Goal: Task Accomplishment & Management: Use online tool/utility

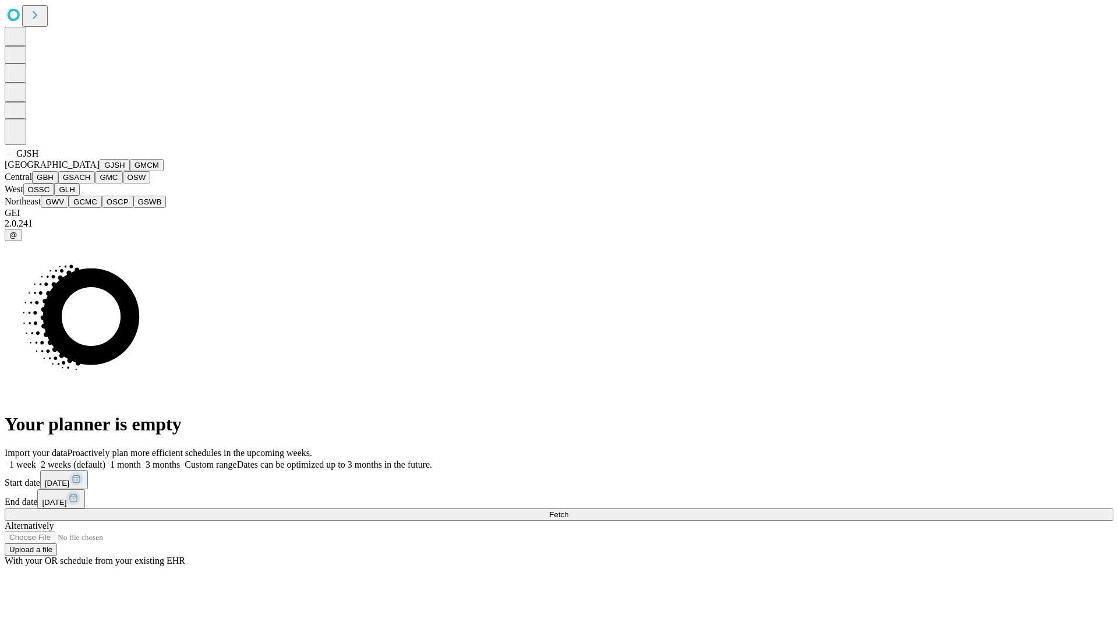
click at [100, 171] on button "GJSH" at bounding box center [115, 165] width 30 height 12
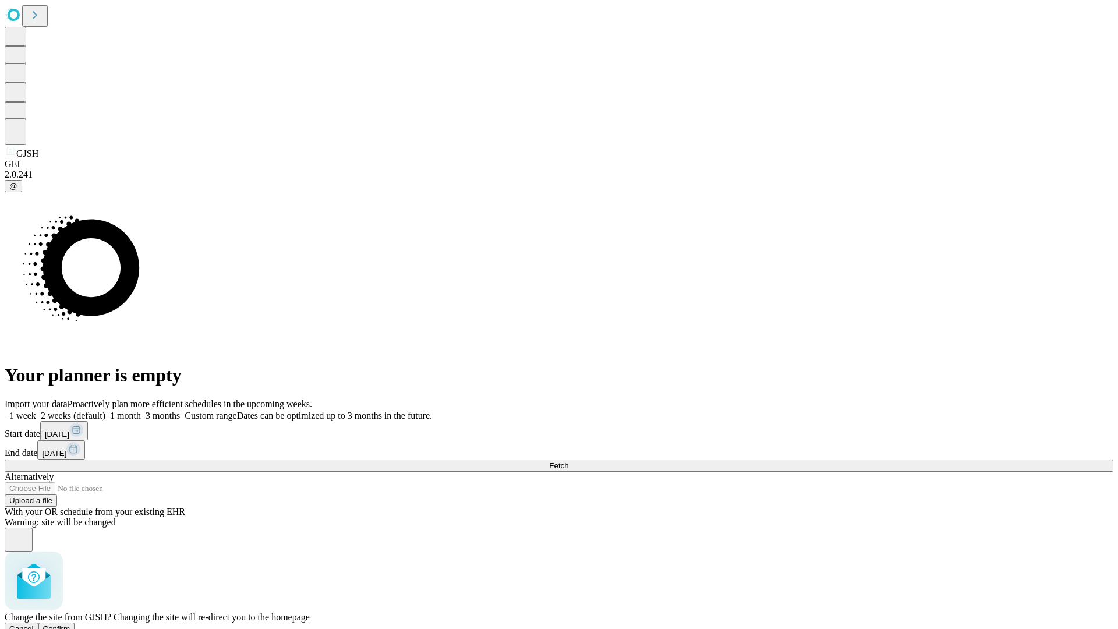
click at [70, 624] on span "Confirm" at bounding box center [56, 628] width 27 height 9
click at [141, 411] on label "1 month" at bounding box center [123, 416] width 36 height 10
click at [568, 461] on span "Fetch" at bounding box center [558, 465] width 19 height 9
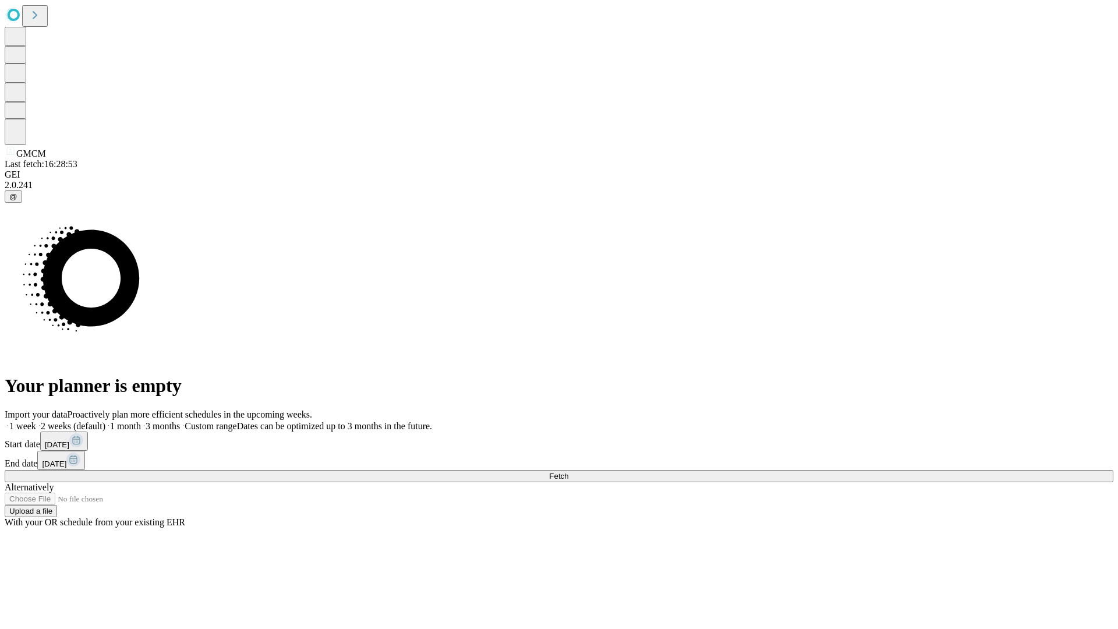
click at [141, 421] on label "1 month" at bounding box center [123, 426] width 36 height 10
click at [568, 472] on span "Fetch" at bounding box center [558, 476] width 19 height 9
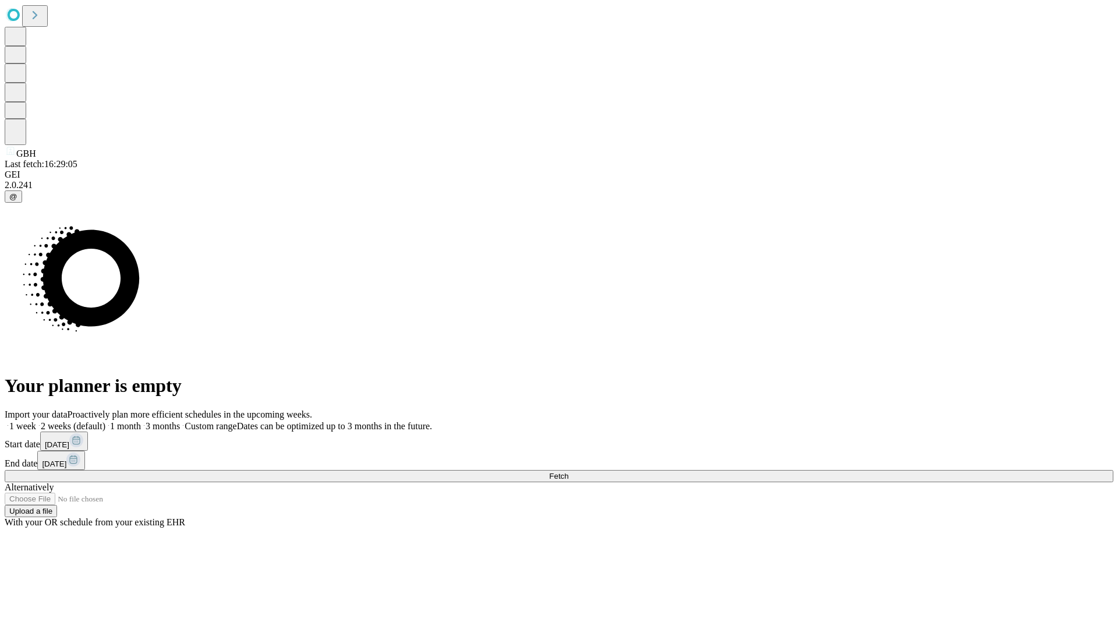
click at [141, 421] on label "1 month" at bounding box center [123, 426] width 36 height 10
click at [568, 472] on span "Fetch" at bounding box center [558, 476] width 19 height 9
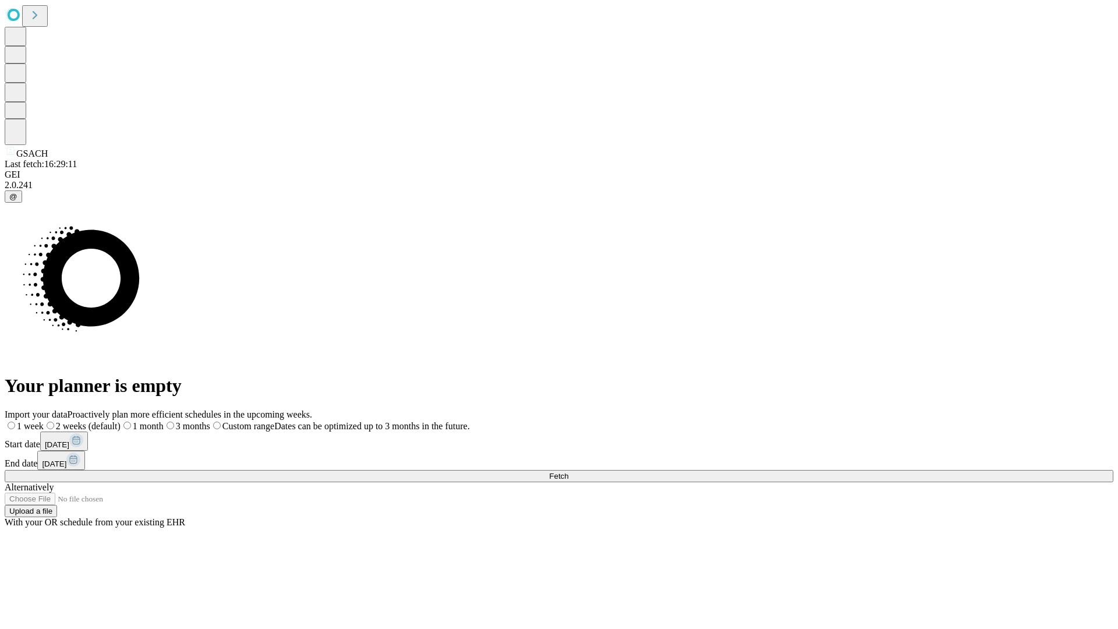
click at [164, 421] on label "1 month" at bounding box center [142, 426] width 43 height 10
click at [568, 472] on span "Fetch" at bounding box center [558, 476] width 19 height 9
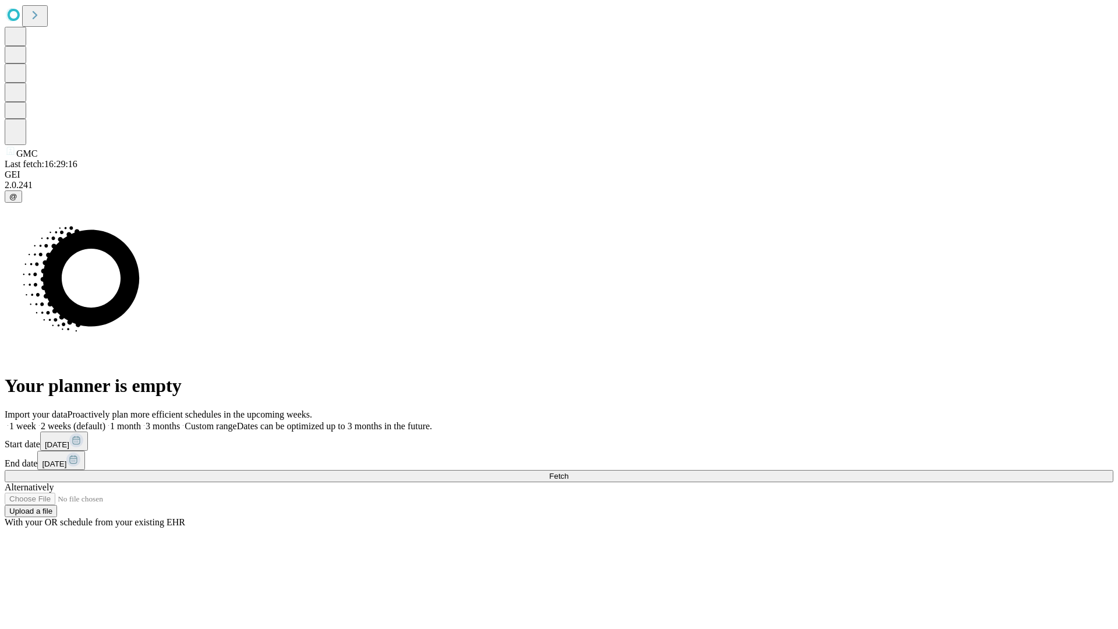
click at [568, 472] on span "Fetch" at bounding box center [558, 476] width 19 height 9
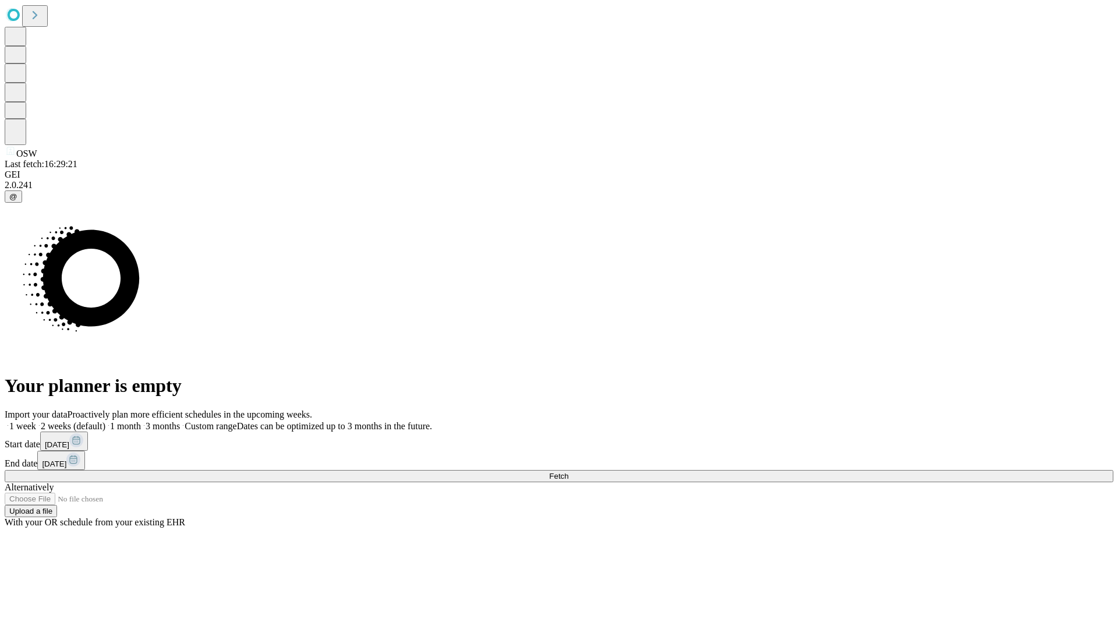
click at [141, 421] on label "1 month" at bounding box center [123, 426] width 36 height 10
click at [568, 472] on span "Fetch" at bounding box center [558, 476] width 19 height 9
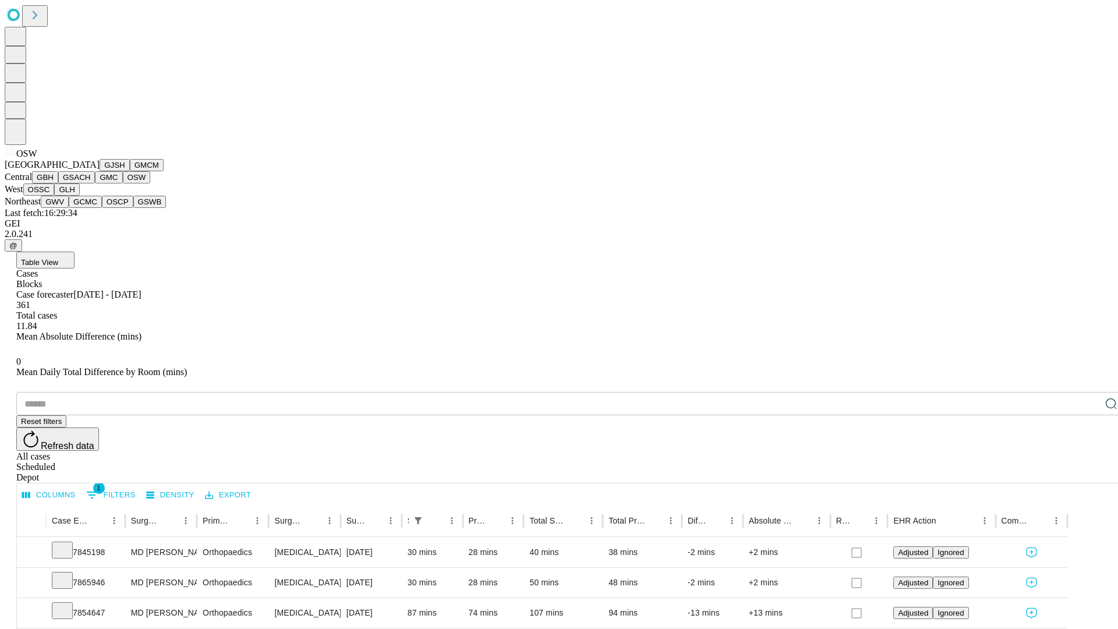
click at [55, 196] on button "OSSC" at bounding box center [38, 189] width 31 height 12
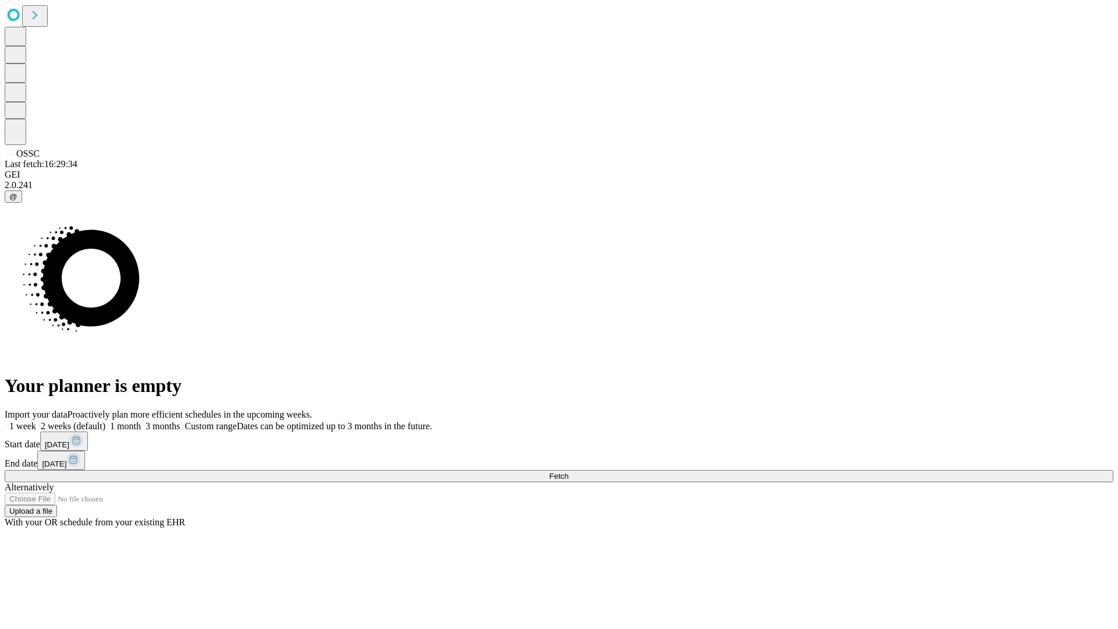
click at [141, 421] on label "1 month" at bounding box center [123, 426] width 36 height 10
click at [568, 472] on span "Fetch" at bounding box center [558, 476] width 19 height 9
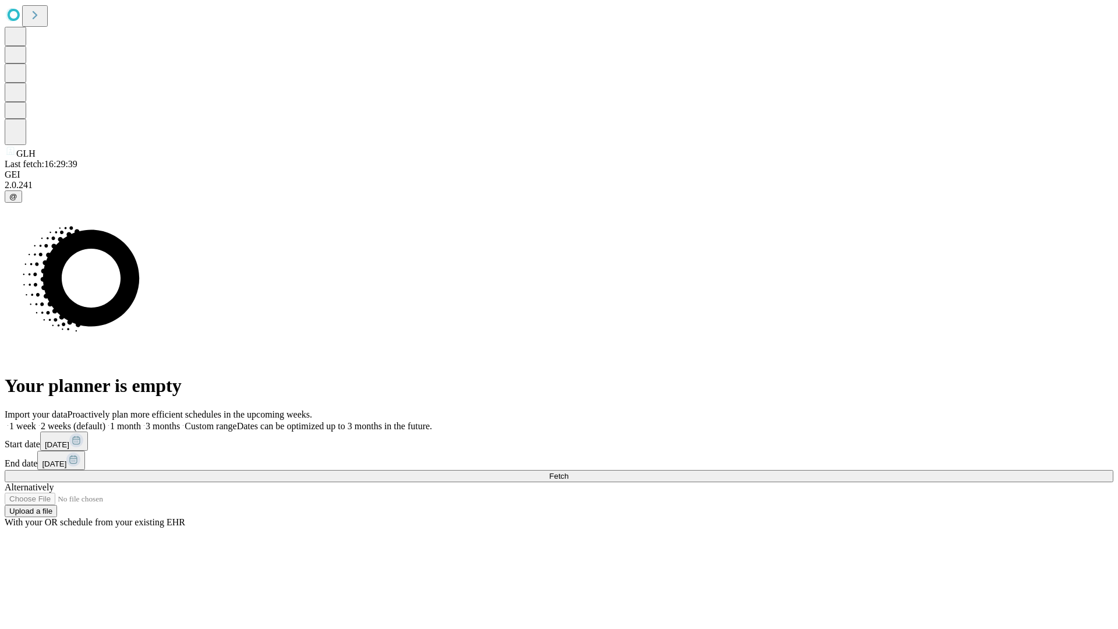
click at [141, 421] on label "1 month" at bounding box center [123, 426] width 36 height 10
click at [568, 472] on span "Fetch" at bounding box center [558, 476] width 19 height 9
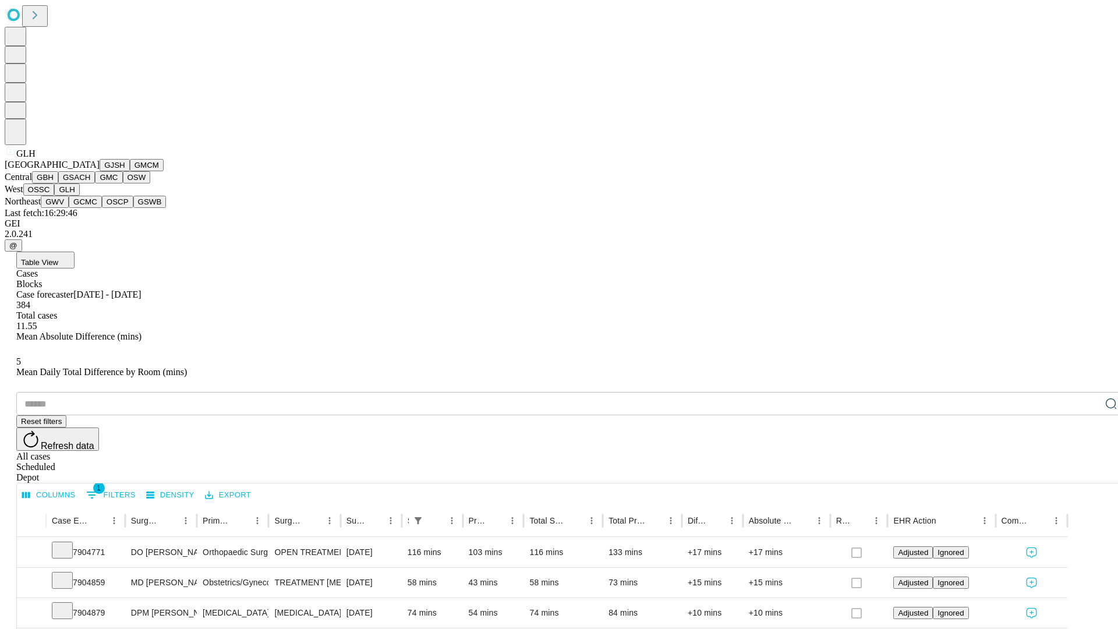
click at [69, 208] on button "GWV" at bounding box center [55, 202] width 28 height 12
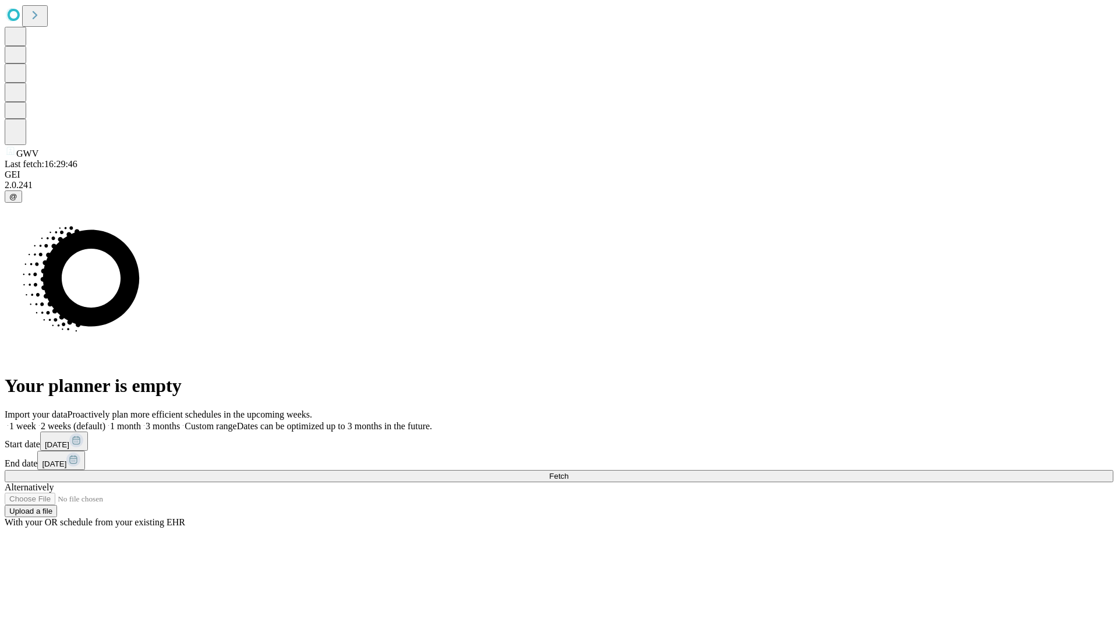
click at [141, 421] on label "1 month" at bounding box center [123, 426] width 36 height 10
click at [568, 472] on span "Fetch" at bounding box center [558, 476] width 19 height 9
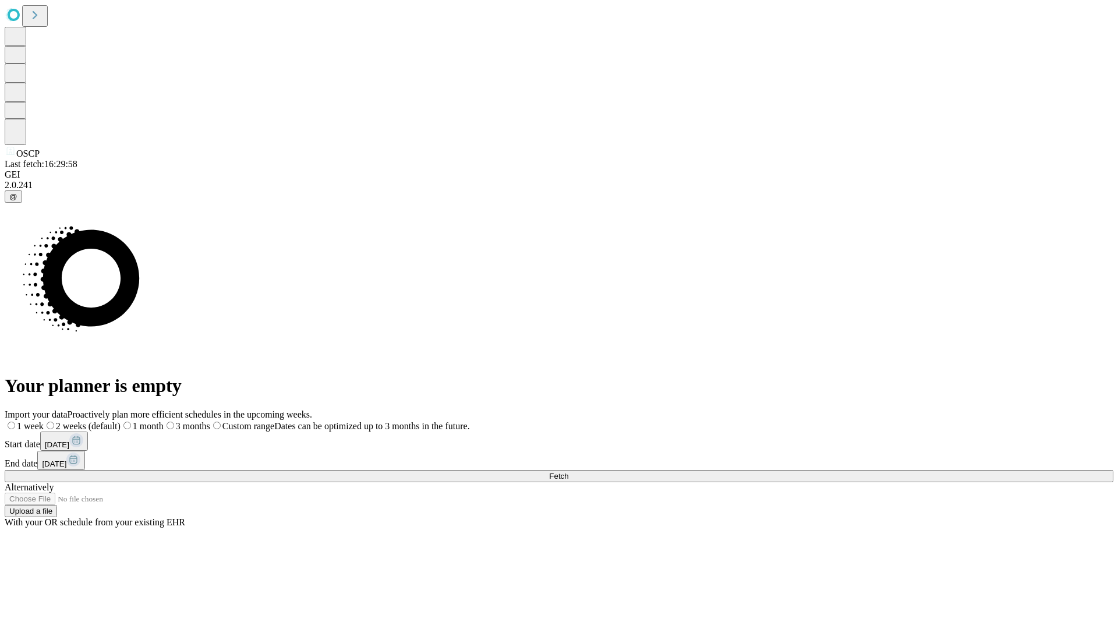
click at [568, 472] on span "Fetch" at bounding box center [558, 476] width 19 height 9
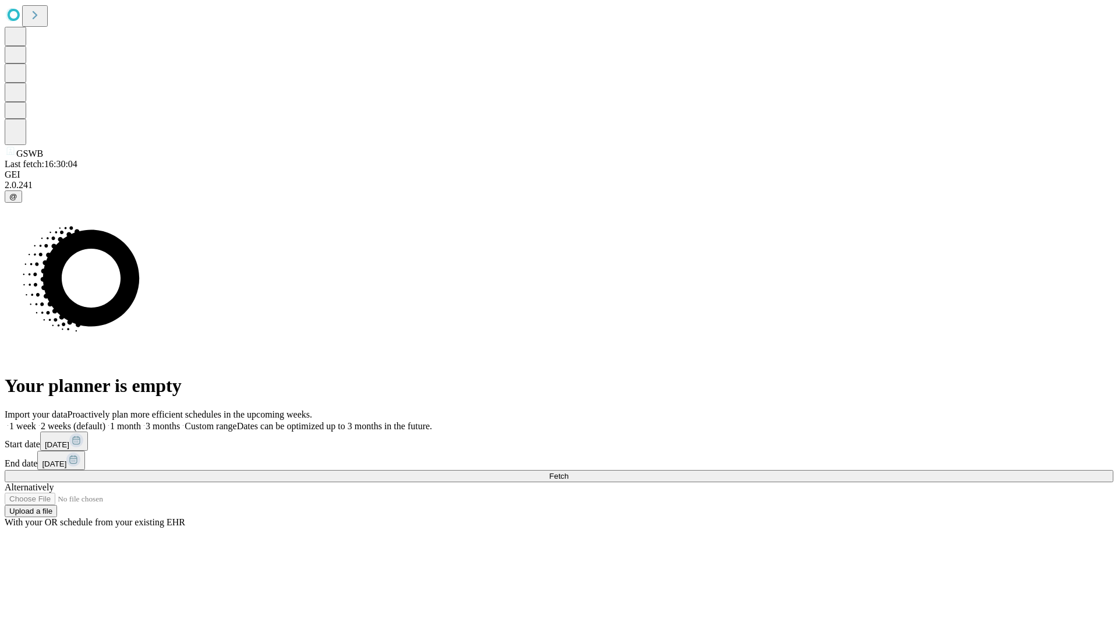
click at [141, 421] on label "1 month" at bounding box center [123, 426] width 36 height 10
click at [568, 472] on span "Fetch" at bounding box center [558, 476] width 19 height 9
